Goal: Task Accomplishment & Management: Use online tool/utility

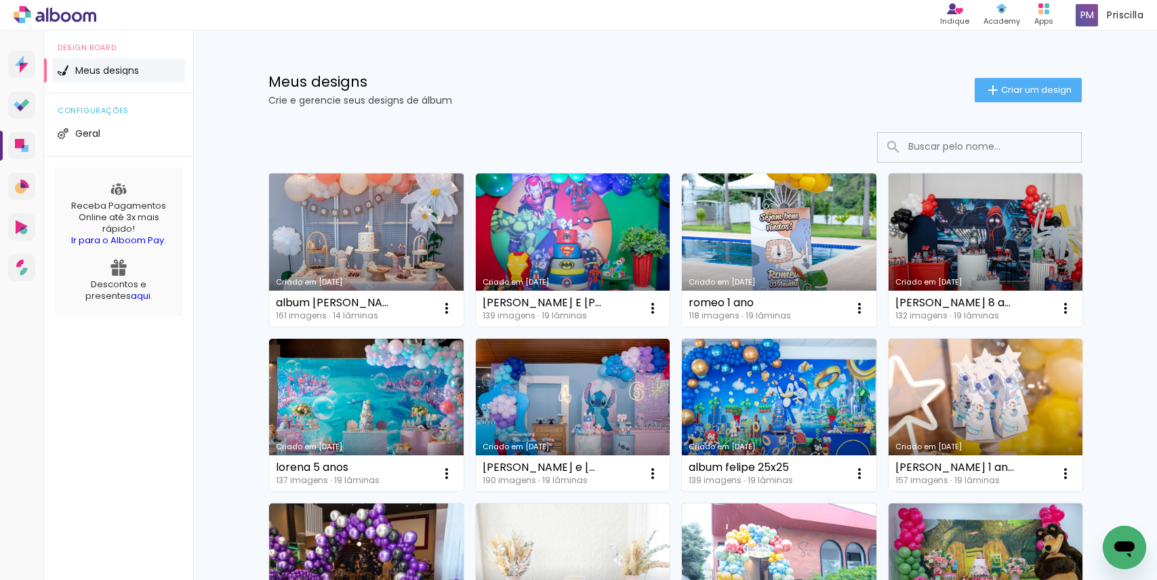
click at [344, 264] on link "Criado em [DATE]" at bounding box center [366, 250] width 195 height 153
